Goal: Book appointment/travel/reservation

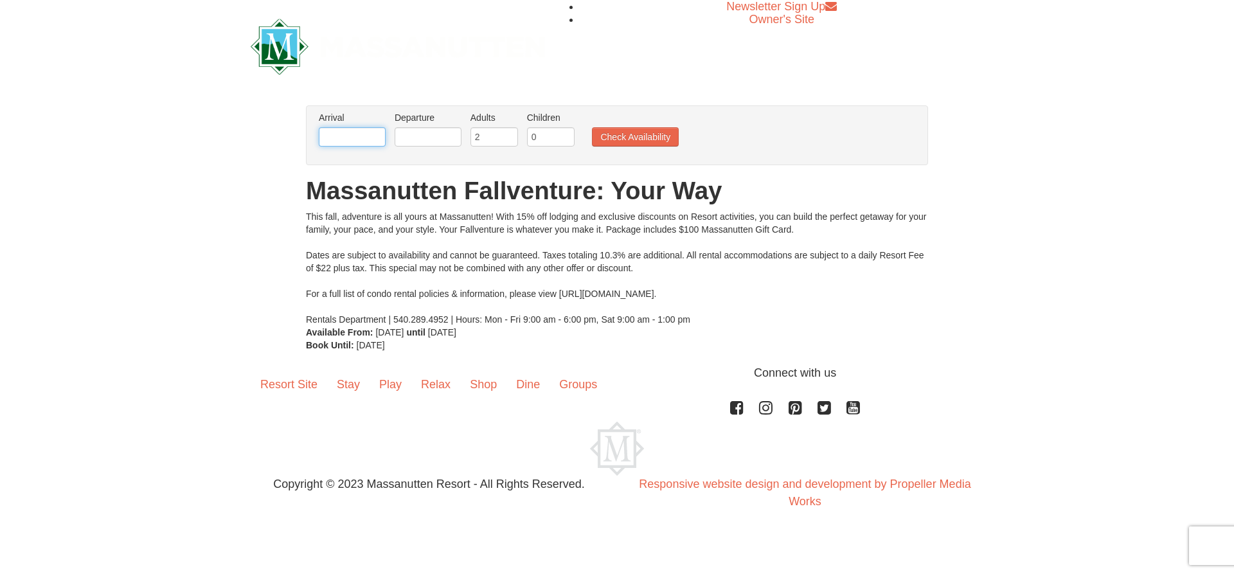
click at [364, 145] on input "text" at bounding box center [352, 136] width 67 height 19
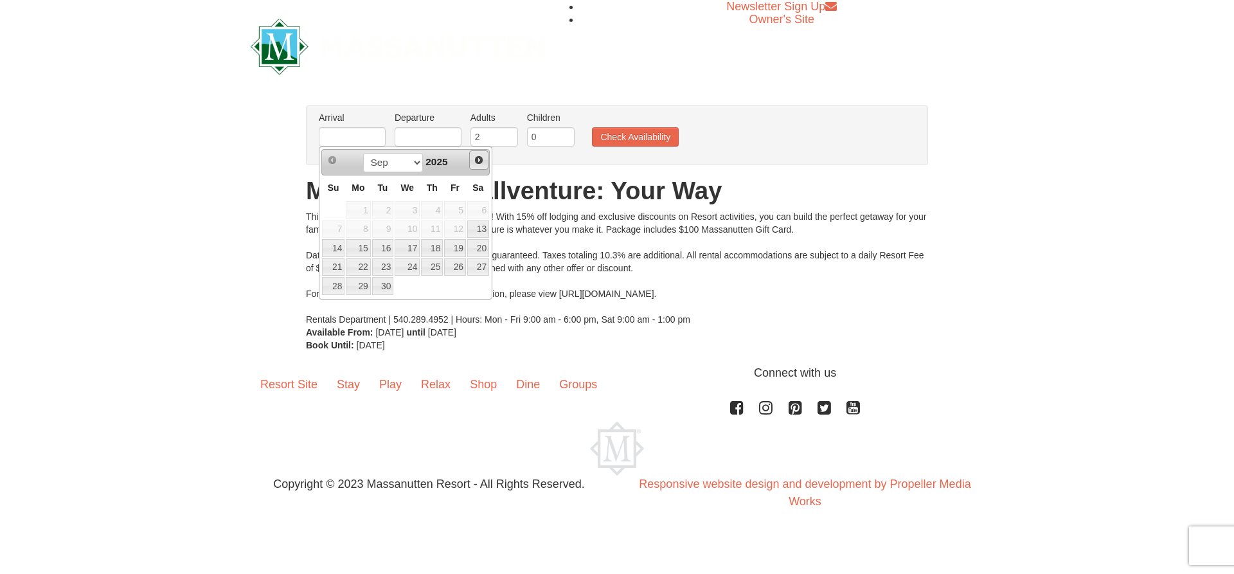
click at [480, 161] on span "Next" at bounding box center [479, 160] width 10 height 10
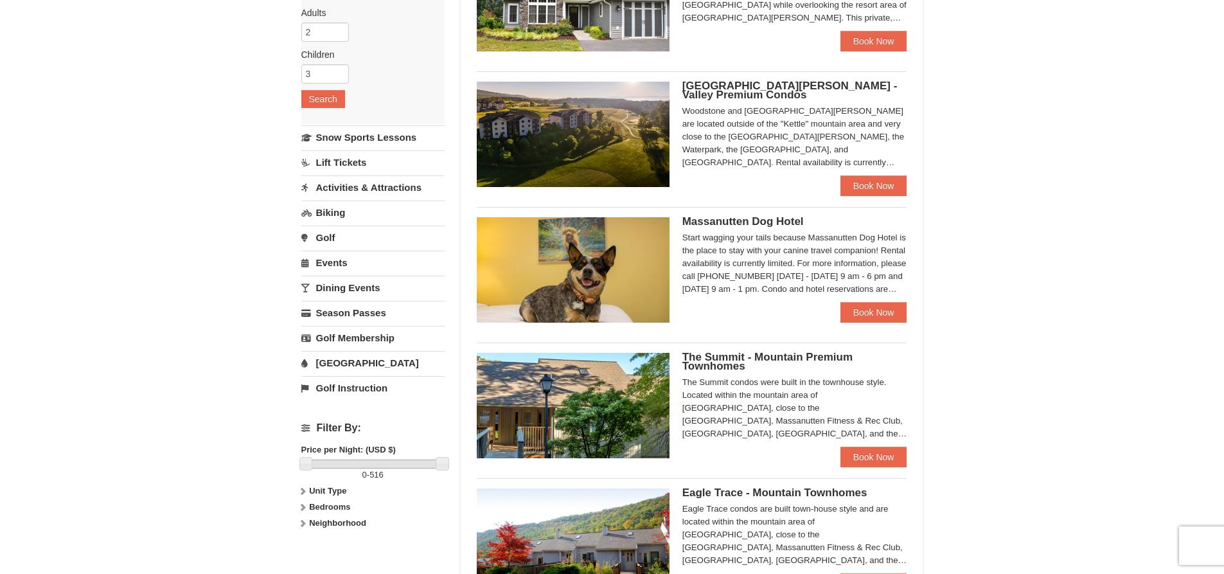
scroll to position [64, 0]
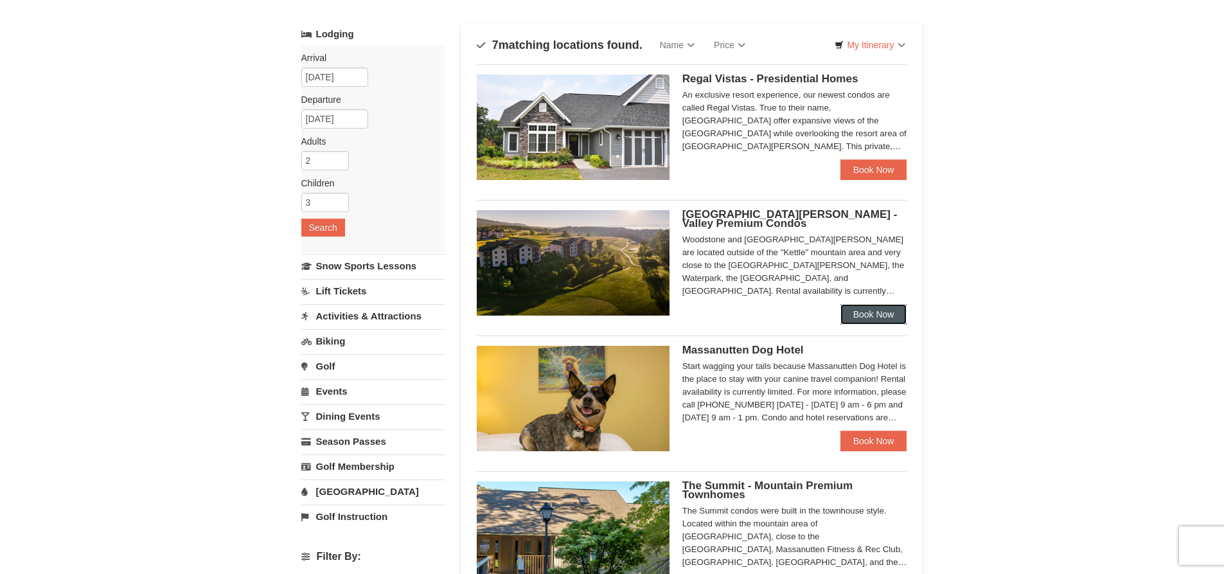
click at [858, 314] on link "Book Now" at bounding box center [874, 314] width 67 height 21
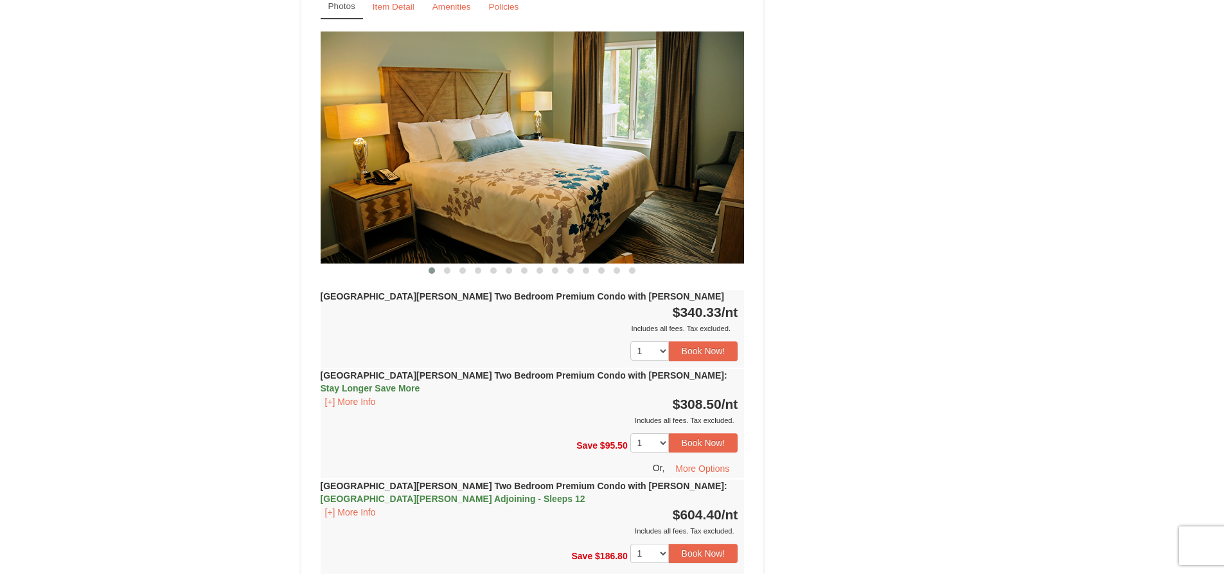
scroll to position [1397, 0]
